Goal: Task Accomplishment & Management: Manage account settings

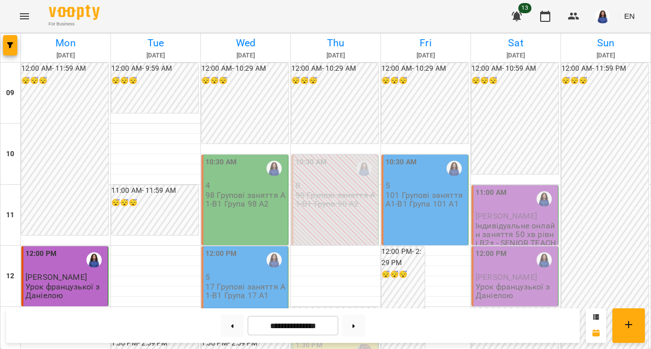
scroll to position [336, 0]
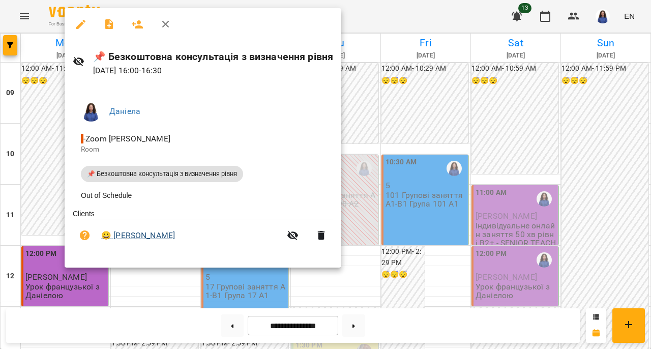
click at [138, 240] on link "😀 [PERSON_NAME]" at bounding box center [138, 236] width 74 height 12
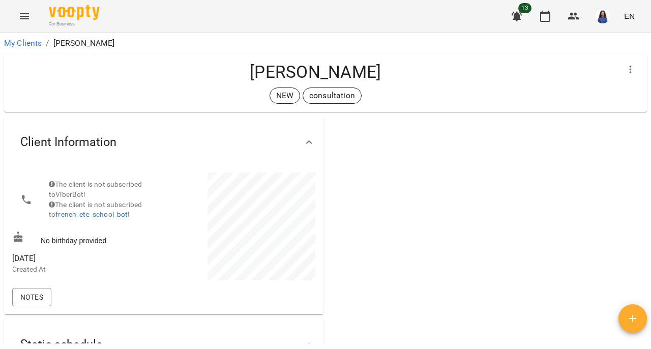
click at [88, 15] on img at bounding box center [74, 12] width 51 height 15
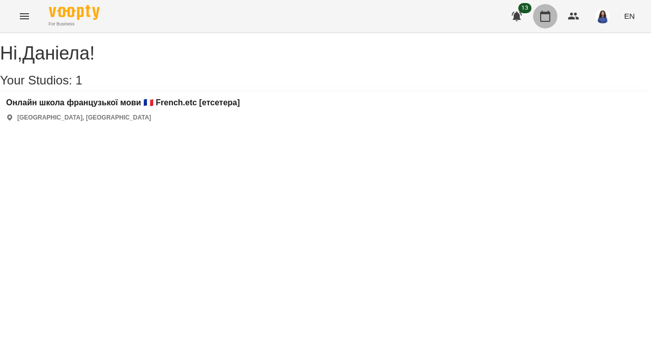
click at [540, 12] on icon "button" at bounding box center [545, 16] width 12 height 12
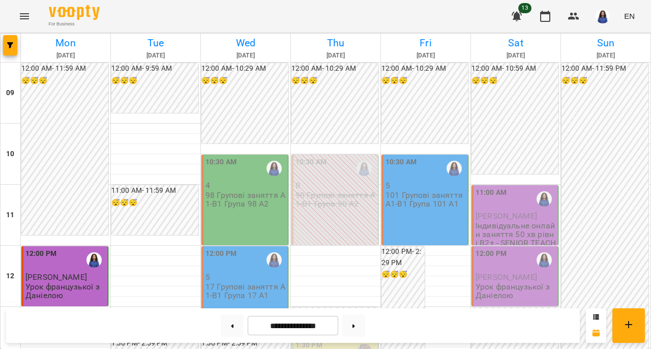
scroll to position [366, 0]
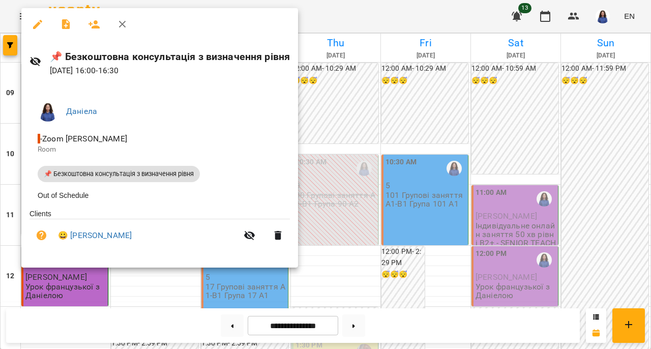
click at [33, 23] on icon "button" at bounding box center [38, 24] width 12 height 12
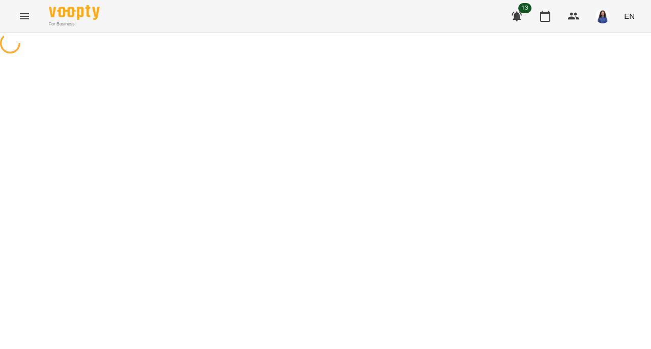
select select "**********"
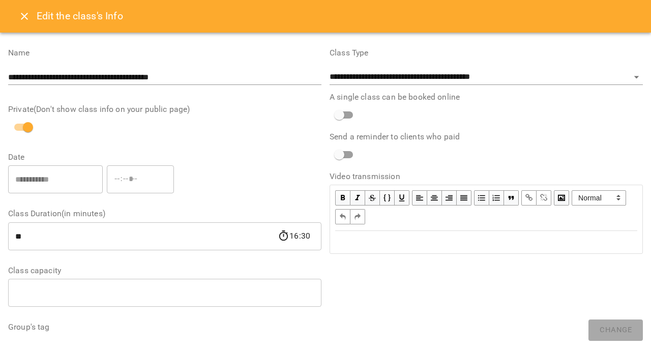
click at [28, 16] on icon "Close" at bounding box center [24, 16] width 12 height 12
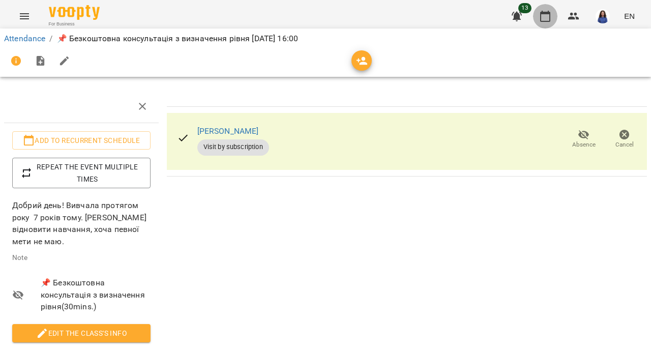
click at [556, 20] on button "button" at bounding box center [545, 16] width 24 height 24
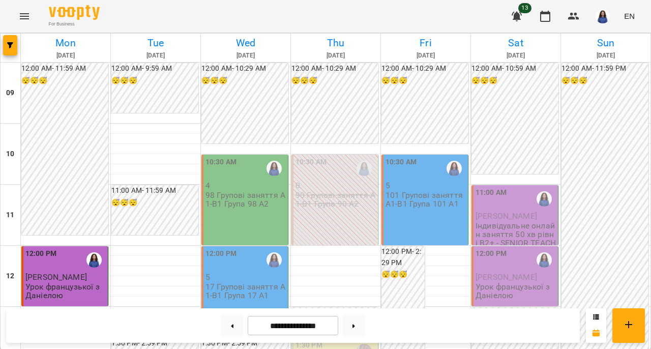
scroll to position [376, 0]
